Goal: Transaction & Acquisition: Purchase product/service

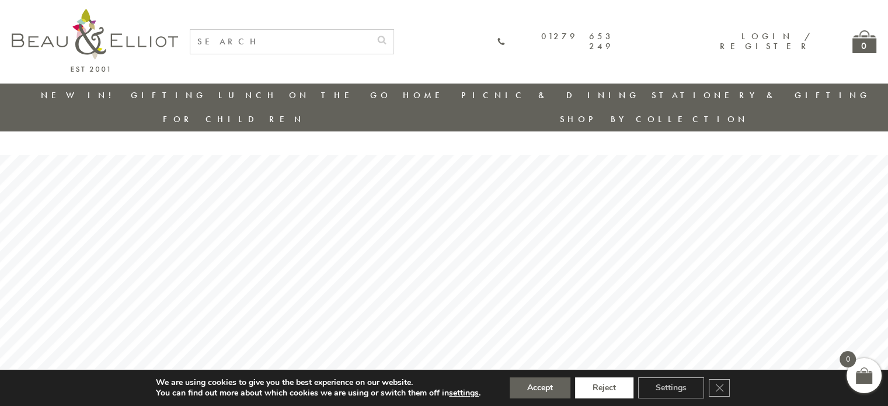
click at [621, 393] on button "Reject" at bounding box center [604, 387] width 58 height 21
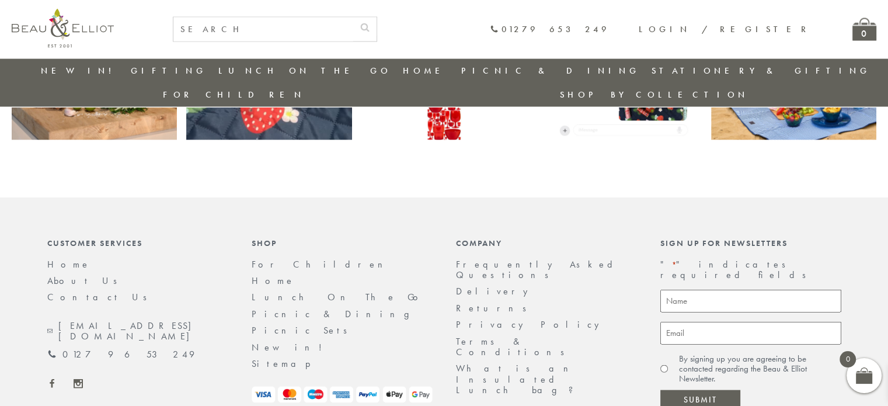
scroll to position [2493, 0]
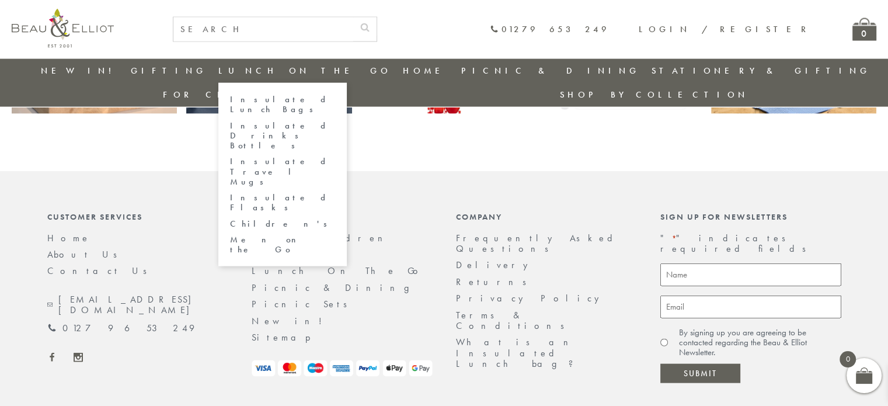
click at [259, 71] on link "Lunch On The Go" at bounding box center [304, 71] width 173 height 12
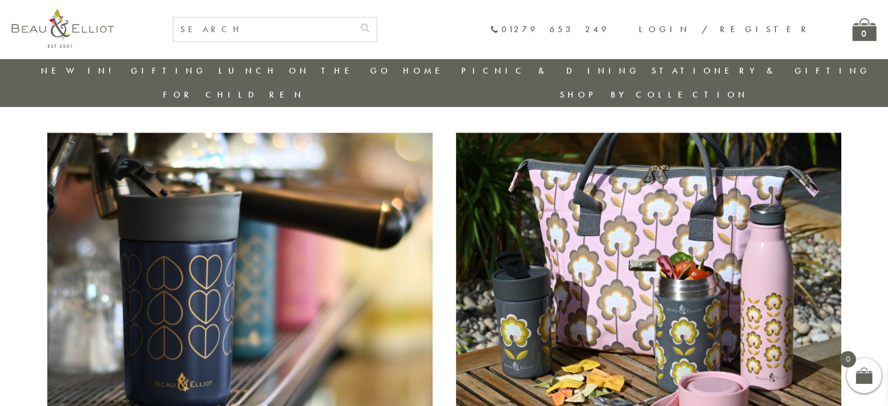
scroll to position [746, 0]
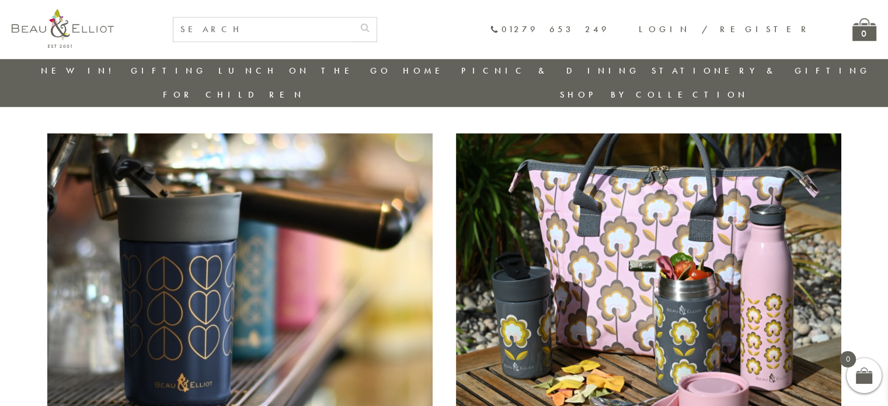
click at [232, 249] on img at bounding box center [239, 273] width 385 height 280
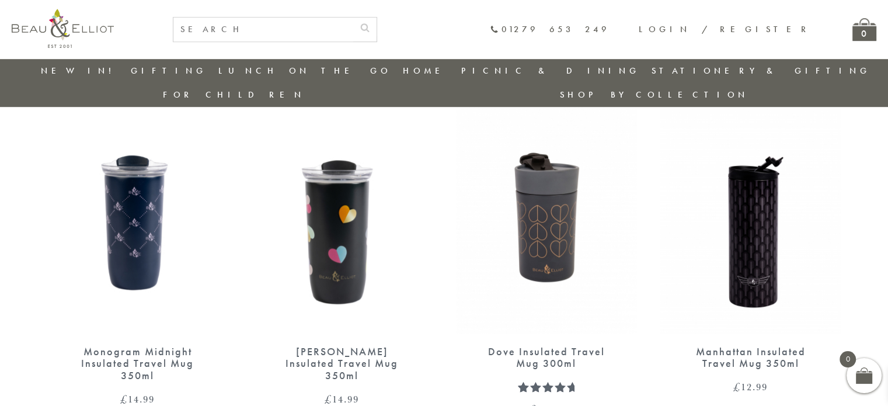
scroll to position [789, 0]
click at [757, 214] on img at bounding box center [750, 217] width 181 height 234
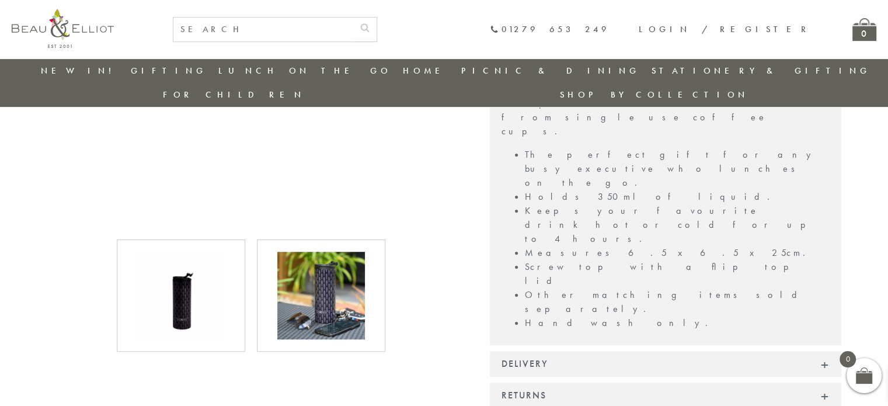
scroll to position [593, 0]
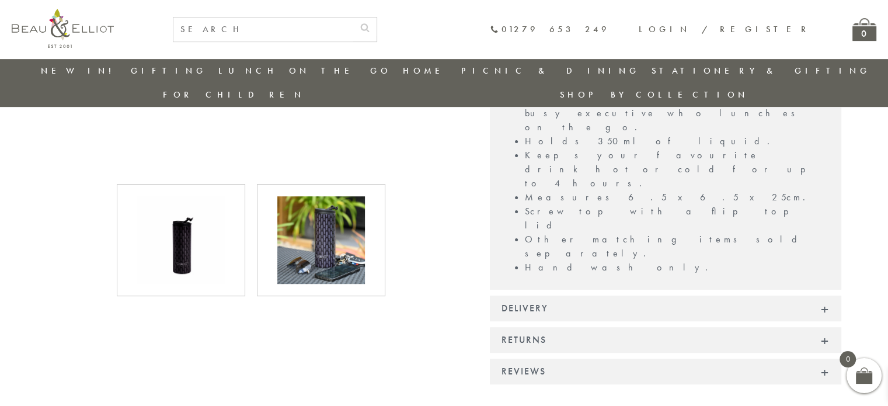
click at [330, 216] on img at bounding box center [321, 240] width 88 height 88
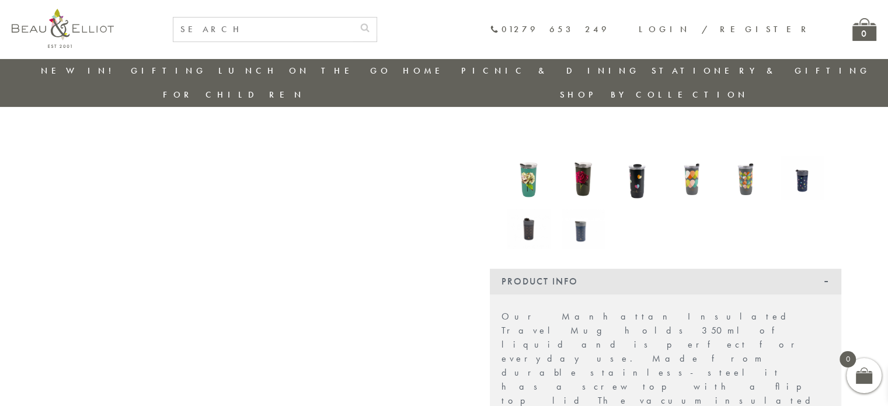
scroll to position [0, 0]
